Goal: Find specific page/section: Find specific page/section

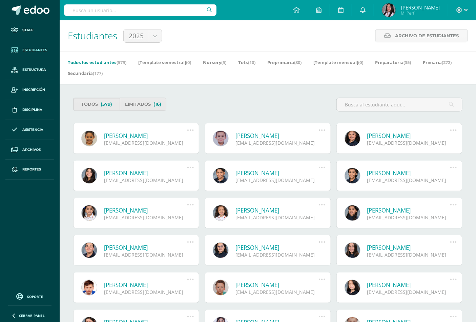
click at [165, 12] on input "text" at bounding box center [140, 10] width 152 height 12
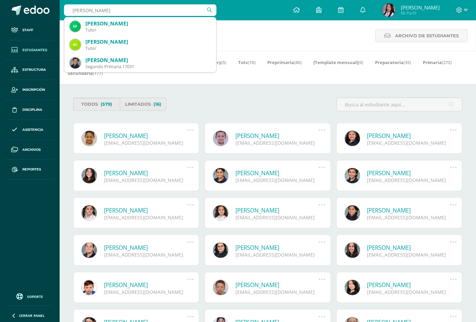
type input "[PERSON_NAME]"
click at [32, 49] on span "Estudiantes" at bounding box center [34, 49] width 25 height 5
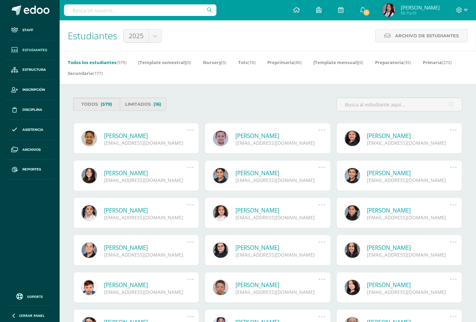
click at [110, 11] on input "text" at bounding box center [140, 10] width 152 height 12
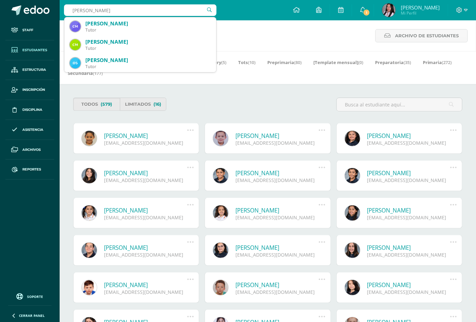
drag, startPoint x: 141, startPoint y: 9, endPoint x: 70, endPoint y: 10, distance: 71.1
click at [70, 10] on input "CARLOS ALBERTO HURTARTE" at bounding box center [140, 10] width 152 height 12
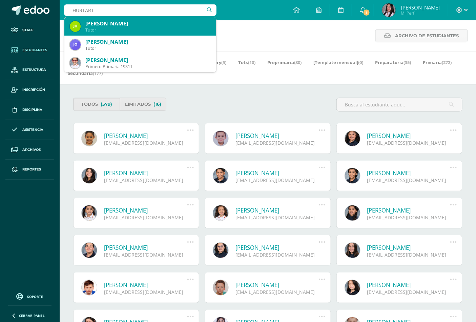
type input "HURTARTE"
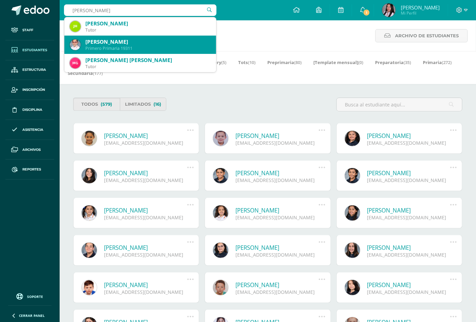
click at [102, 46] on div "Primero Primaria 19311" at bounding box center [147, 48] width 125 height 6
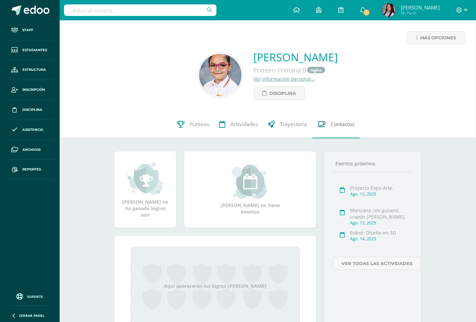
click at [346, 124] on span "Contactos" at bounding box center [343, 124] width 24 height 7
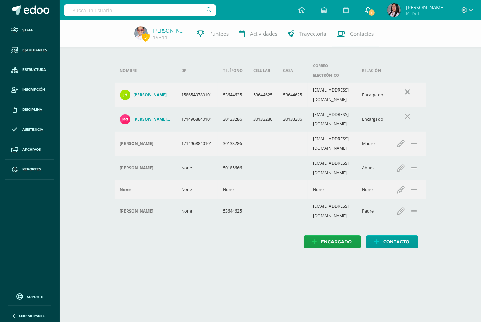
click at [376, 13] on span "1" at bounding box center [371, 12] width 7 height 7
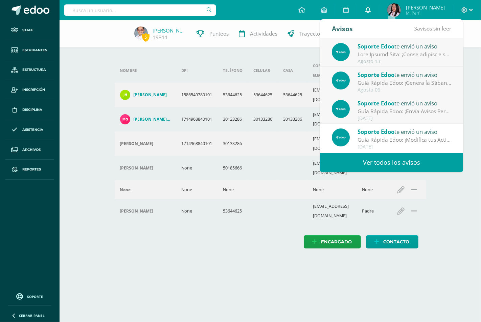
click at [371, 9] on icon at bounding box center [368, 10] width 5 height 6
